Goal: Task Accomplishment & Management: Manage account settings

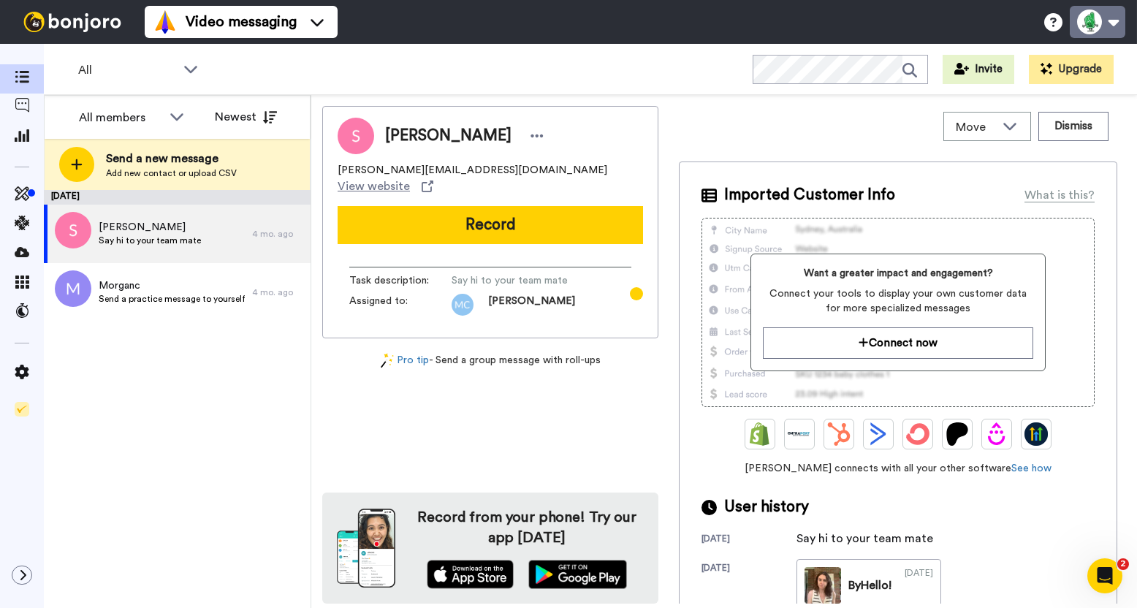
click at [1092, 34] on button at bounding box center [1098, 22] width 56 height 32
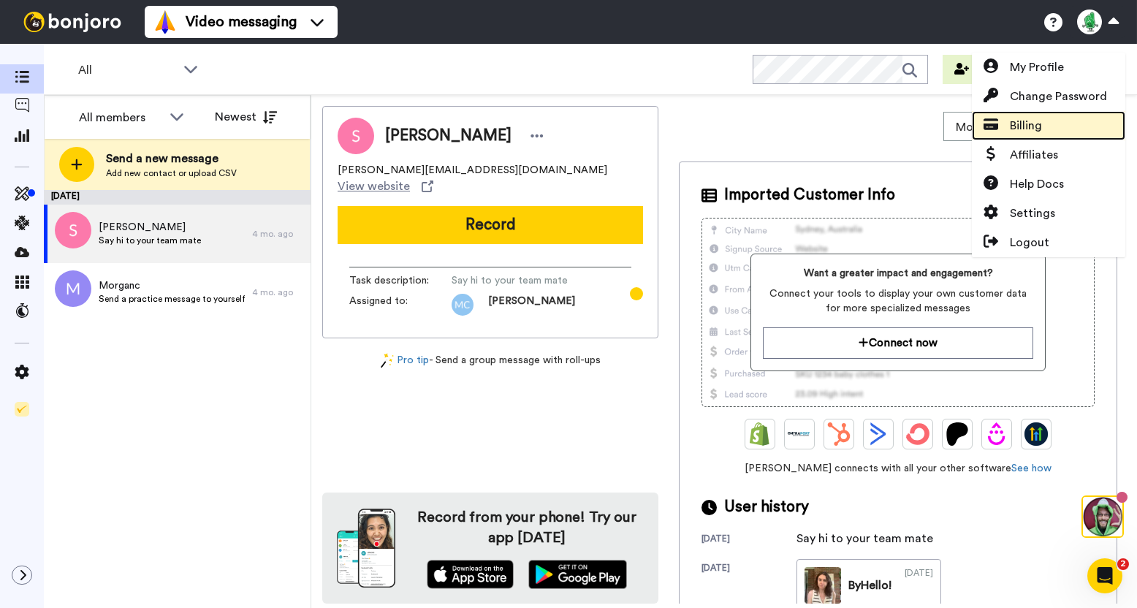
click at [1050, 122] on link "Billing" at bounding box center [1049, 125] width 154 height 29
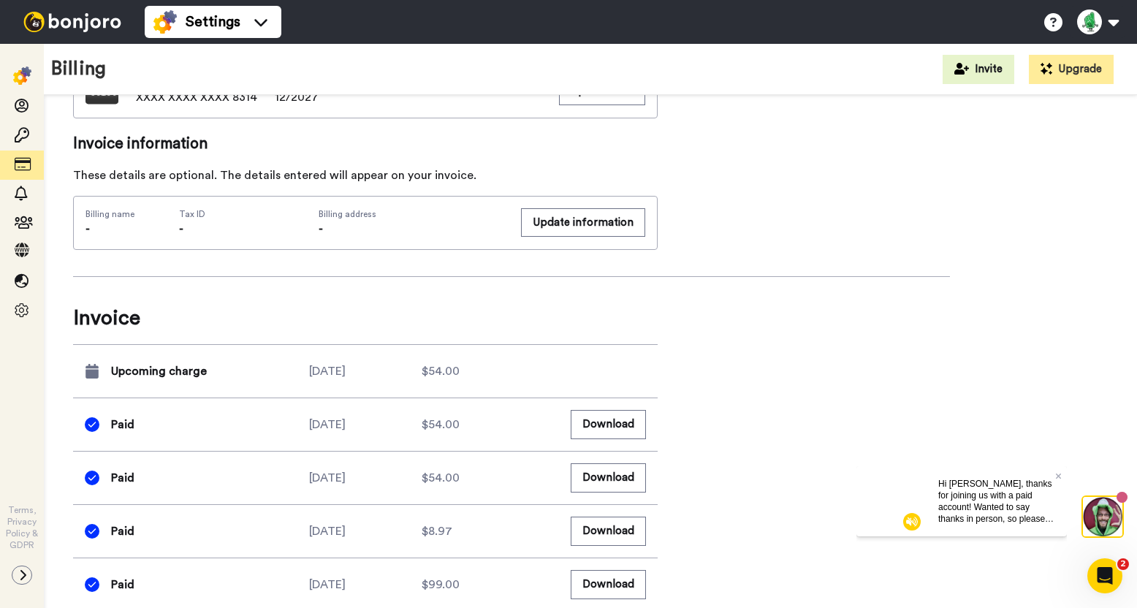
scroll to position [583, 0]
